Goal: Information Seeking & Learning: Learn about a topic

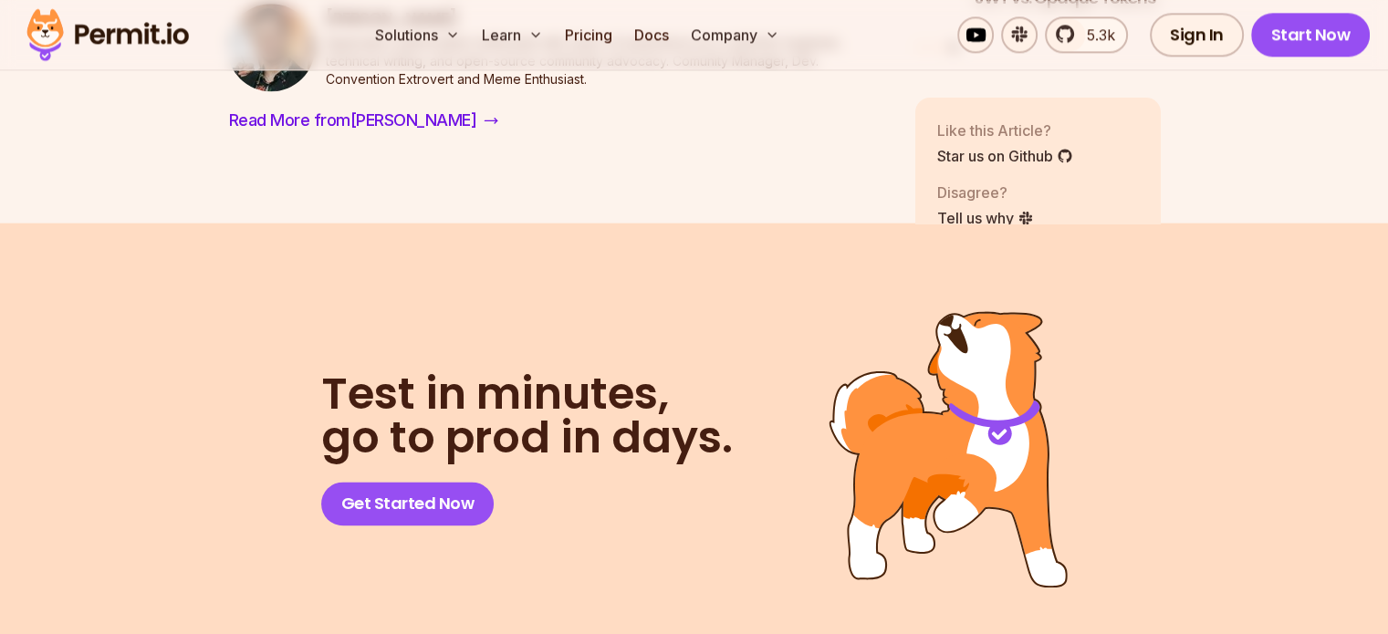
scroll to position [9510, 0]
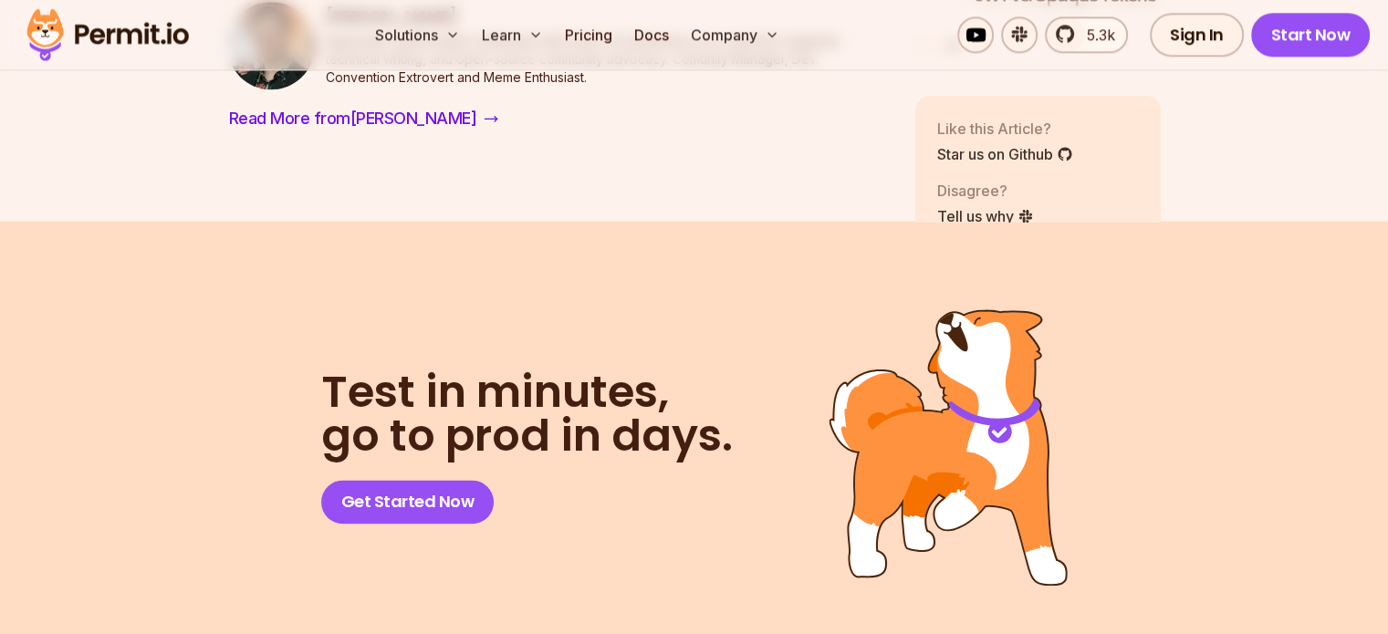
click at [318, 419] on div "Test in minutes, go to prod in days. Get Started Now" at bounding box center [694, 446] width 1051 height 277
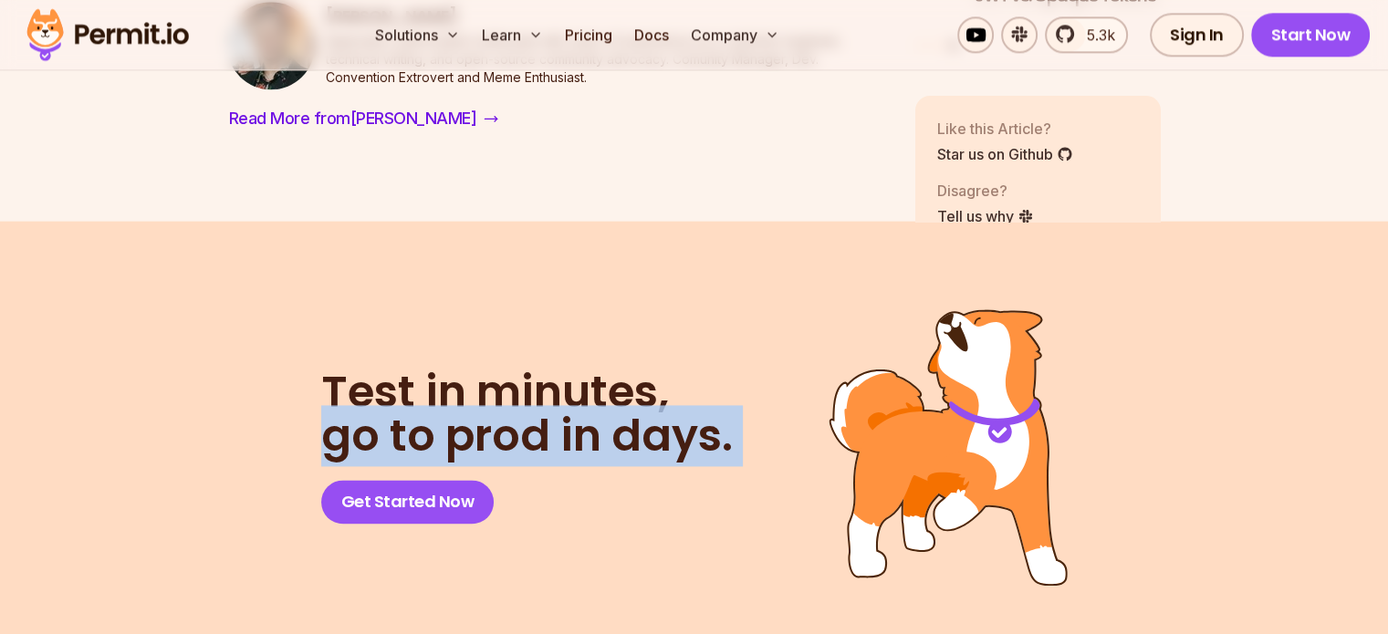
drag, startPoint x: 318, startPoint y: 419, endPoint x: 751, endPoint y: 397, distance: 434.0
click at [751, 397] on div "Test in minutes, go to prod in days. Get Started Now" at bounding box center [694, 446] width 1051 height 277
click at [751, 397] on header "Test in minutes, go to prod in days. Get Started Now" at bounding box center [542, 446] width 443 height 153
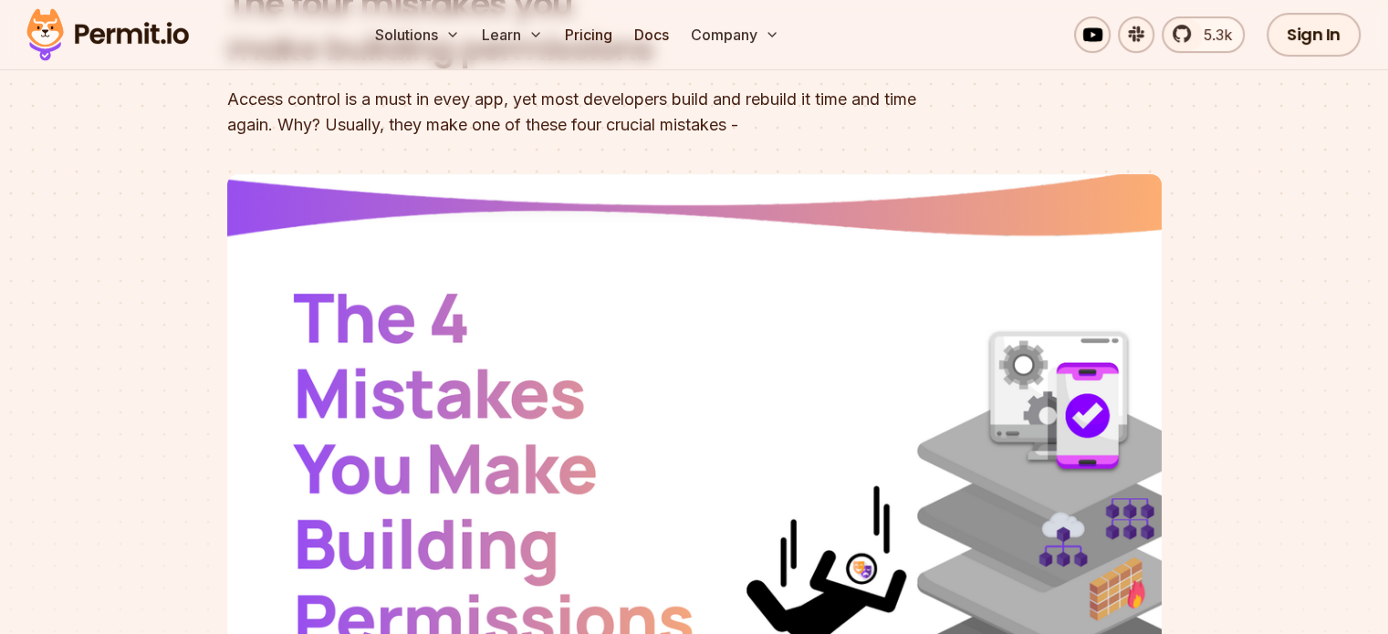
scroll to position [0, 0]
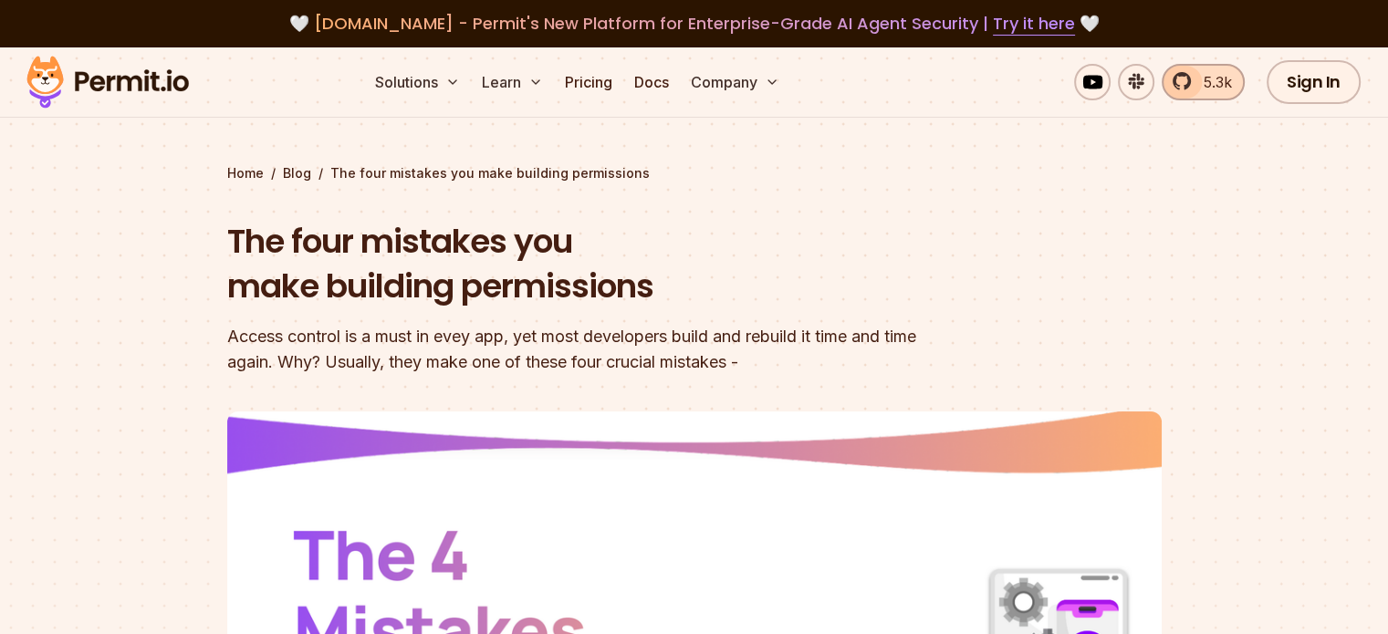
click at [1204, 89] on span "5.3k" at bounding box center [1212, 82] width 39 height 22
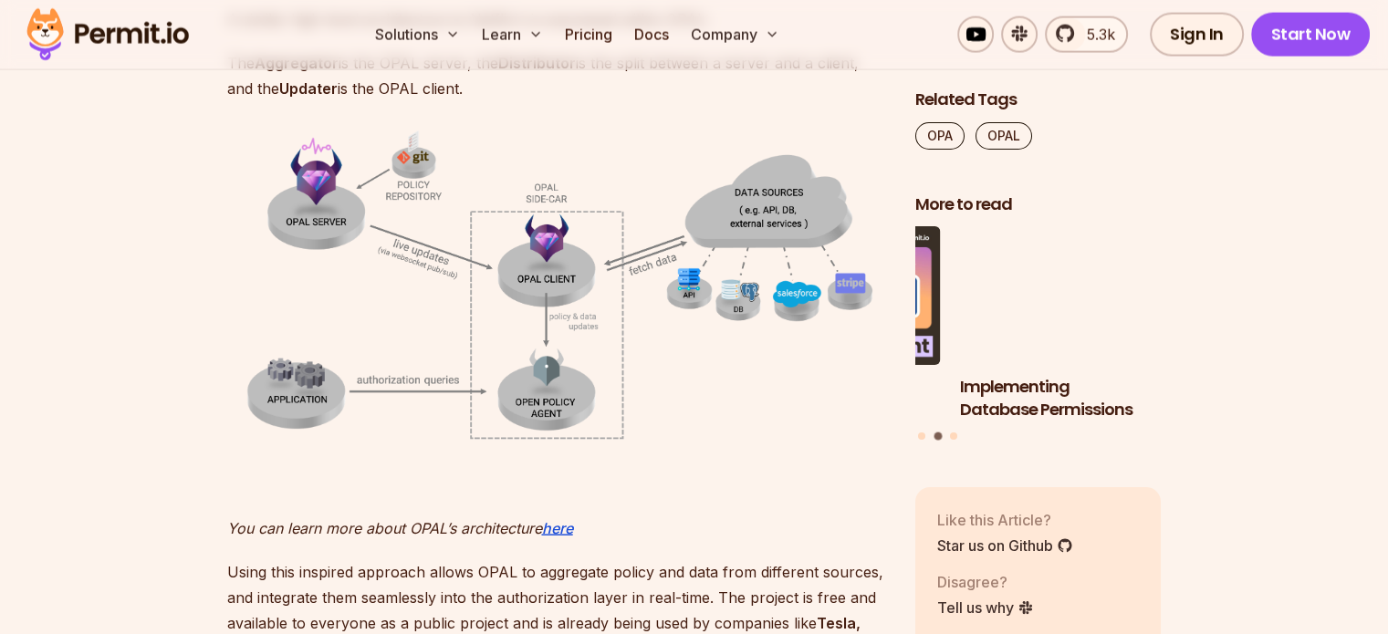
scroll to position [4094, 0]
